Goal: Task Accomplishment & Management: Manage account settings

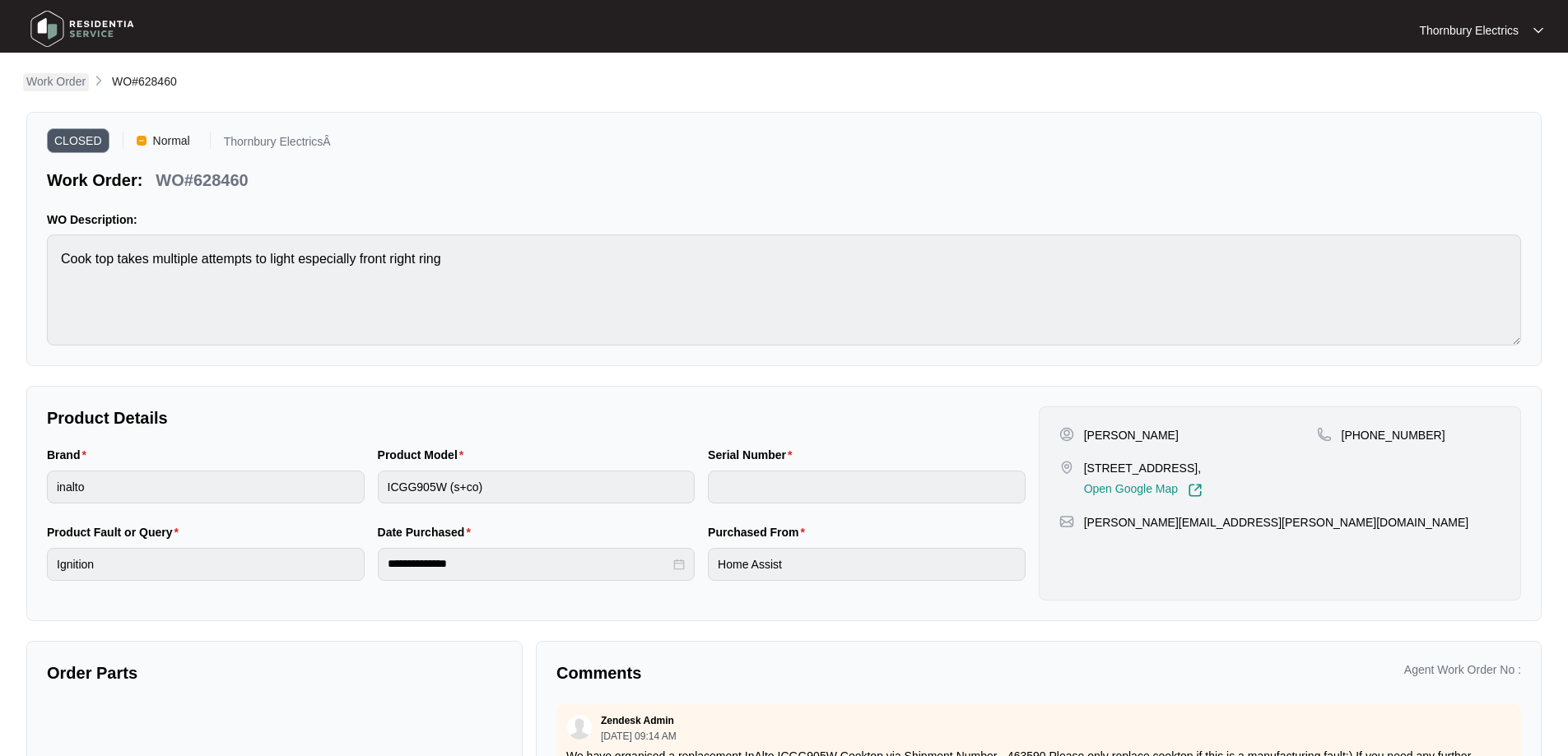
click at [62, 81] on p "Work Order" at bounding box center [55, 81] width 59 height 16
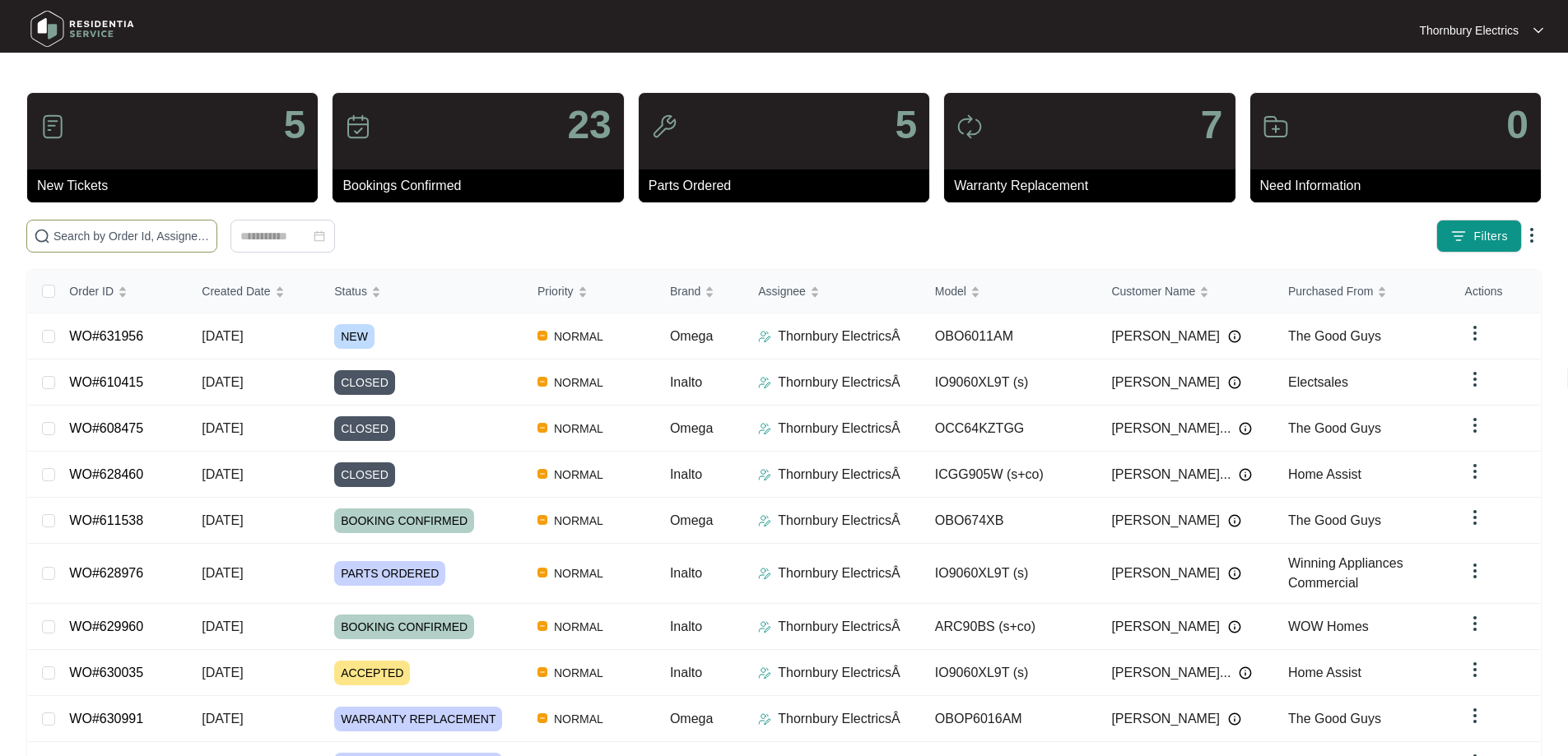
click at [210, 234] on input "text" at bounding box center [131, 236] width 156 height 18
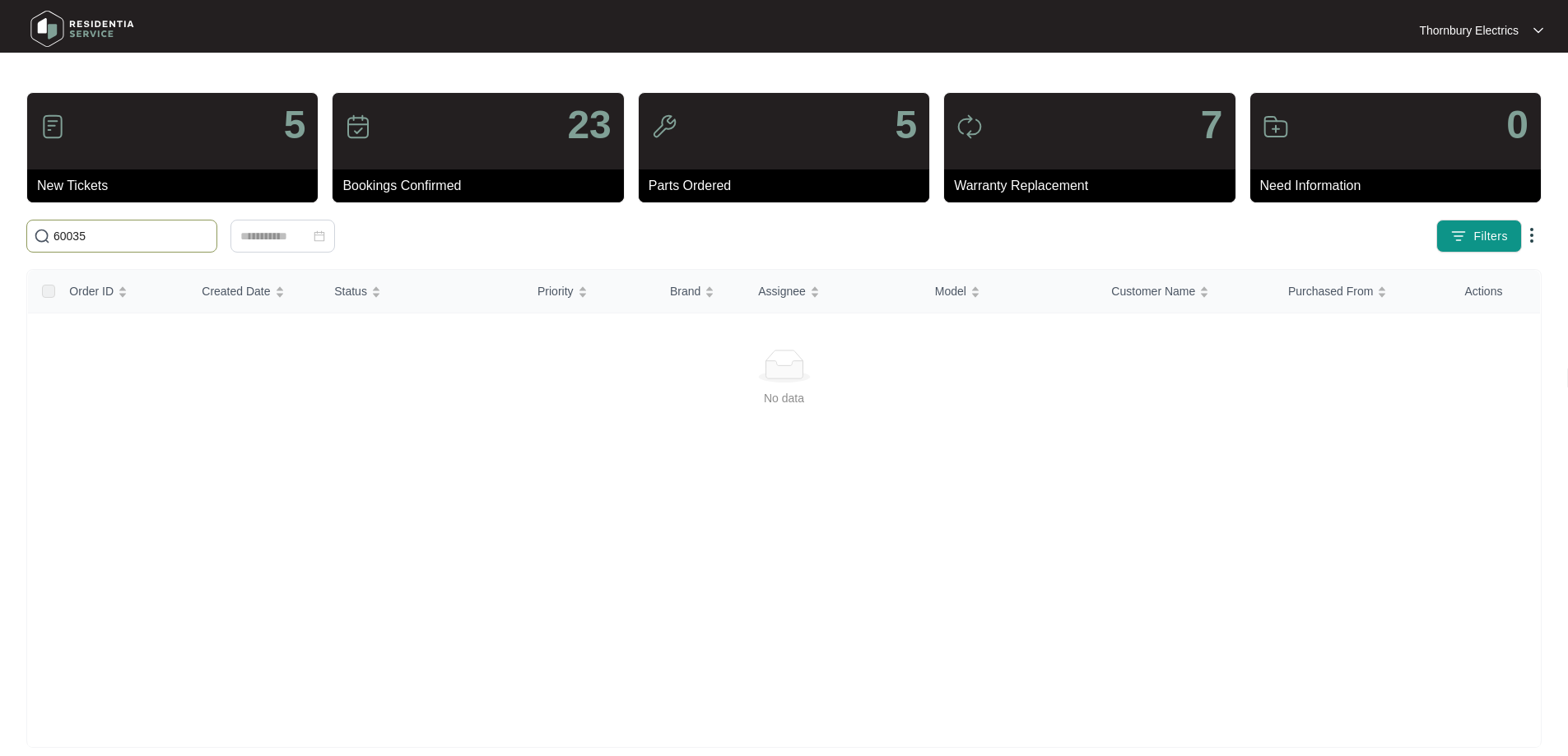
drag, startPoint x: 149, startPoint y: 238, endPoint x: 26, endPoint y: 225, distance: 123.3
click at [26, 225] on span "60035" at bounding box center [121, 236] width 191 height 33
type input "630035"
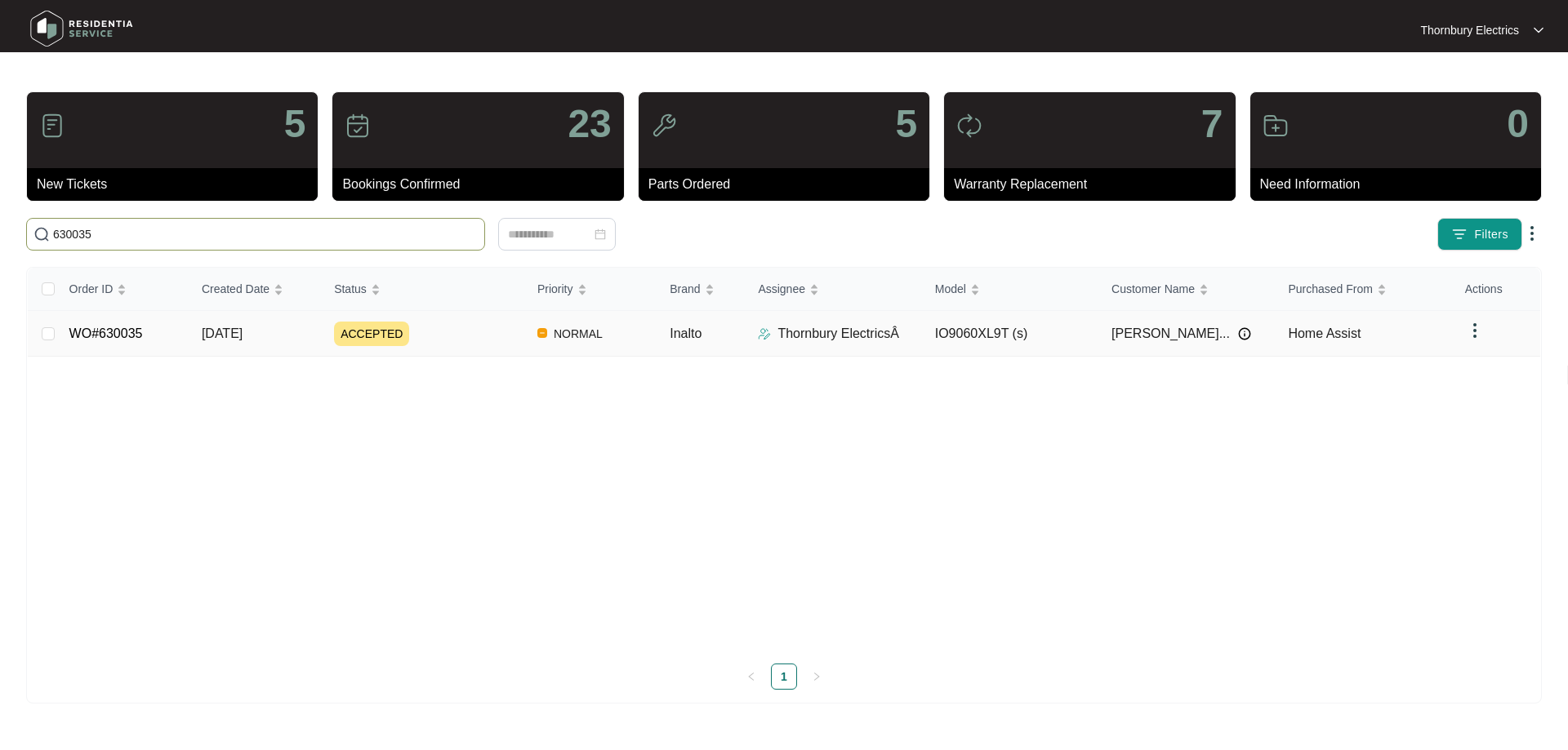
click at [463, 345] on td "ACCEPTED" at bounding box center [422, 334] width 203 height 46
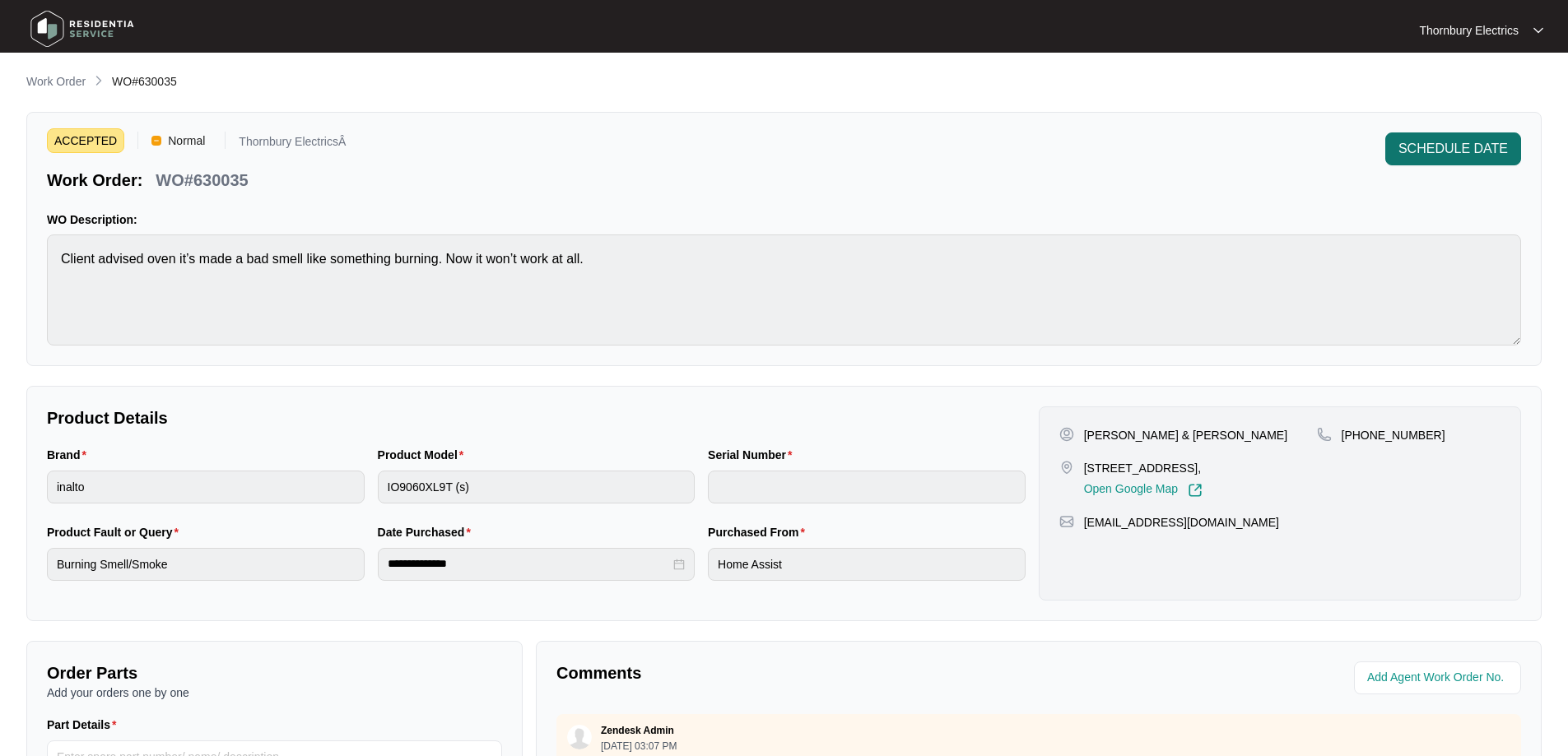
click at [1444, 143] on span "SCHEDULE DATE" at bounding box center [1452, 149] width 109 height 20
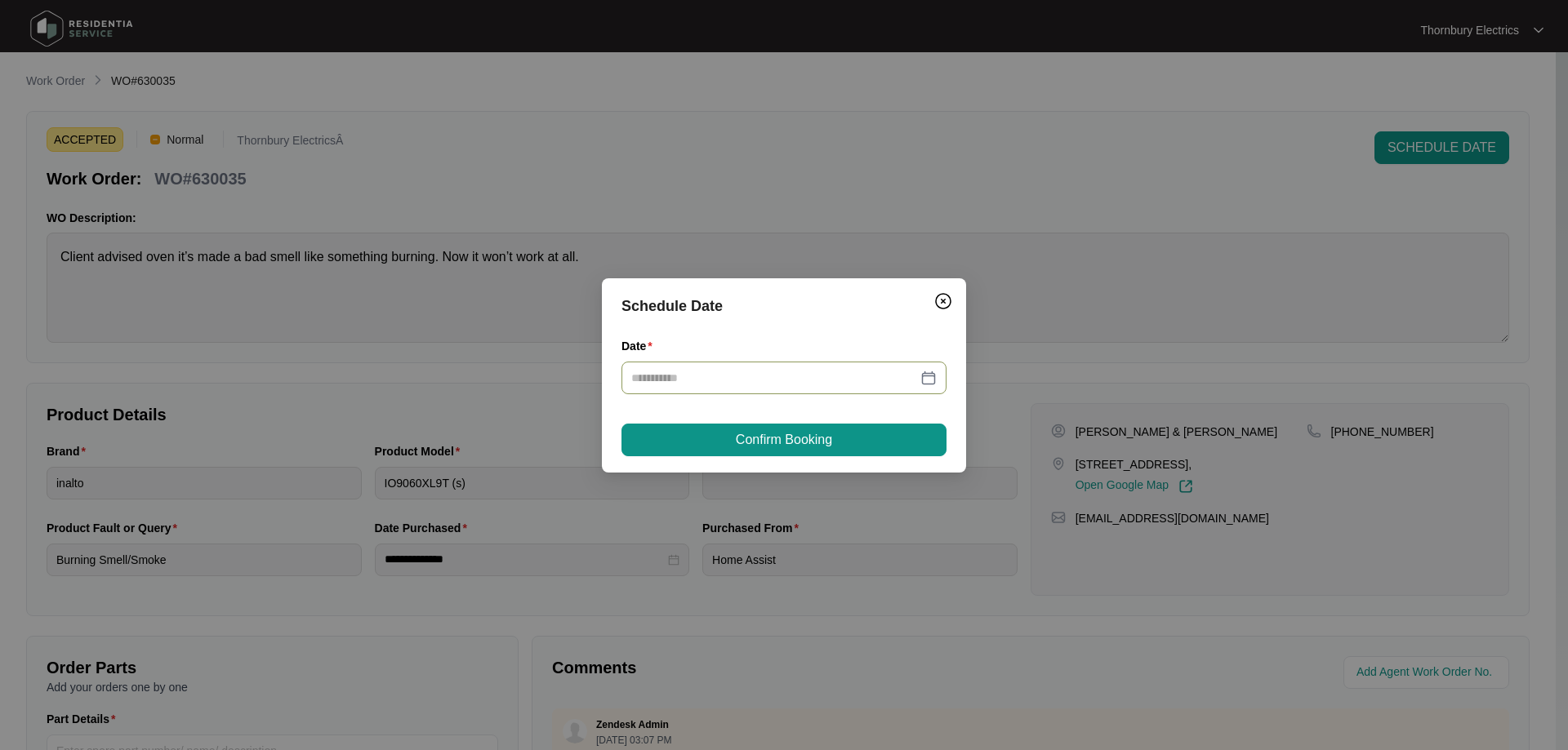
click at [930, 385] on div at bounding box center [784, 378] width 306 height 18
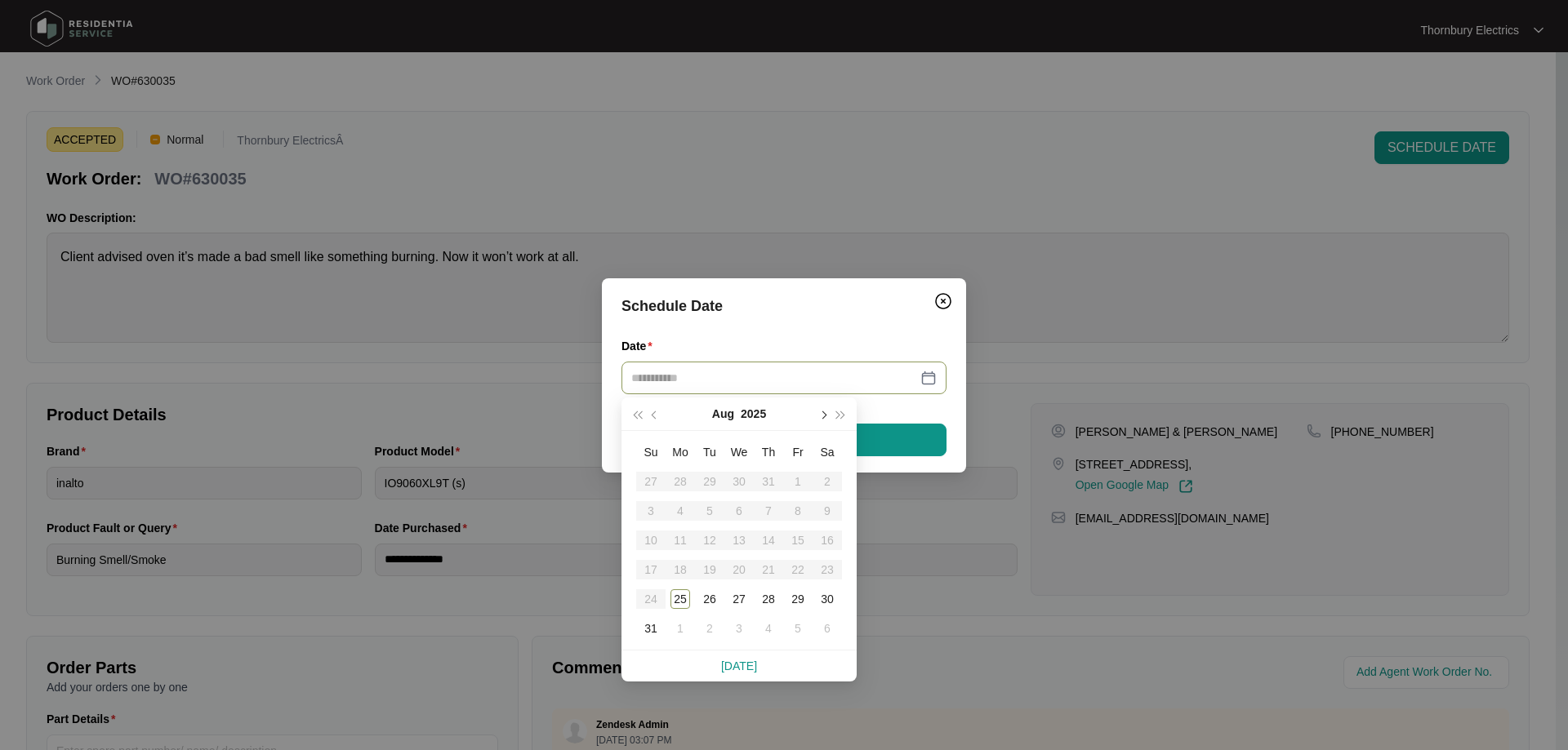
click at [824, 420] on button "button" at bounding box center [823, 414] width 18 height 33
click at [706, 545] on div "16" at bounding box center [710, 541] width 20 height 20
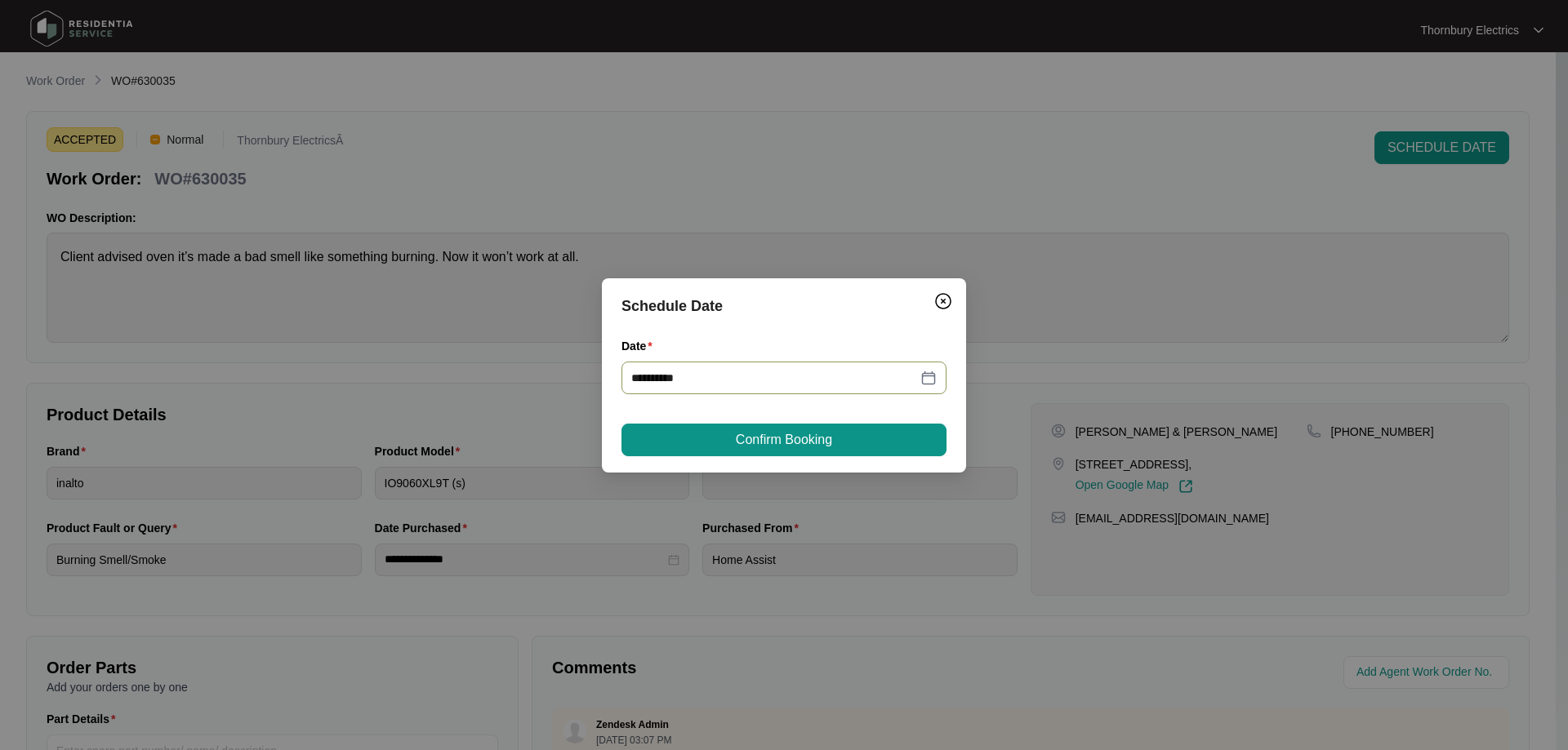
type input "**********"
click at [792, 448] on span "Confirm Booking" at bounding box center [783, 440] width 96 height 20
